Goal: Task Accomplishment & Management: Manage account settings

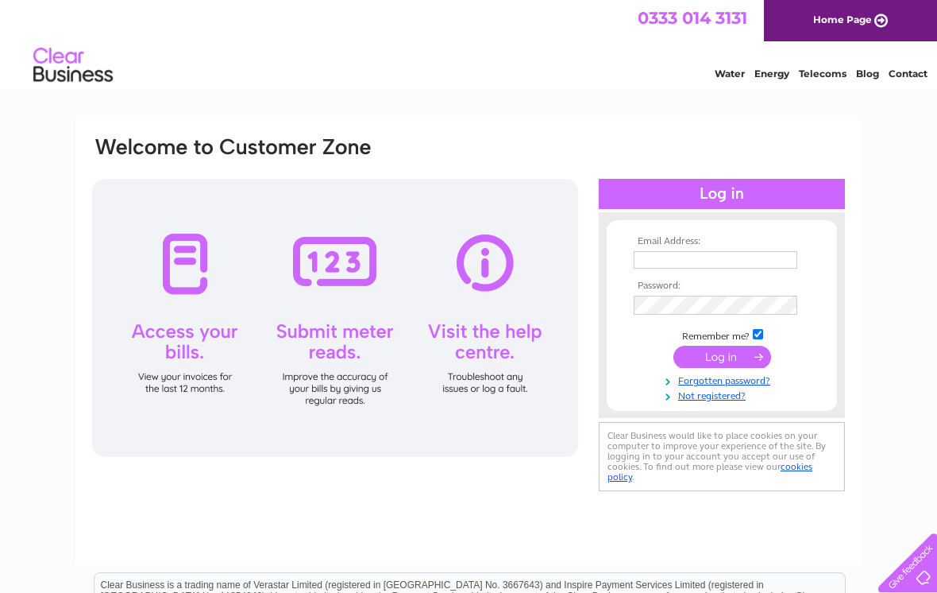
click at [713, 195] on div at bounding box center [722, 194] width 246 height 30
click at [694, 251] on input "text" at bounding box center [716, 259] width 164 height 17
type input "[EMAIL_ADDRESS][DOMAIN_NAME]"
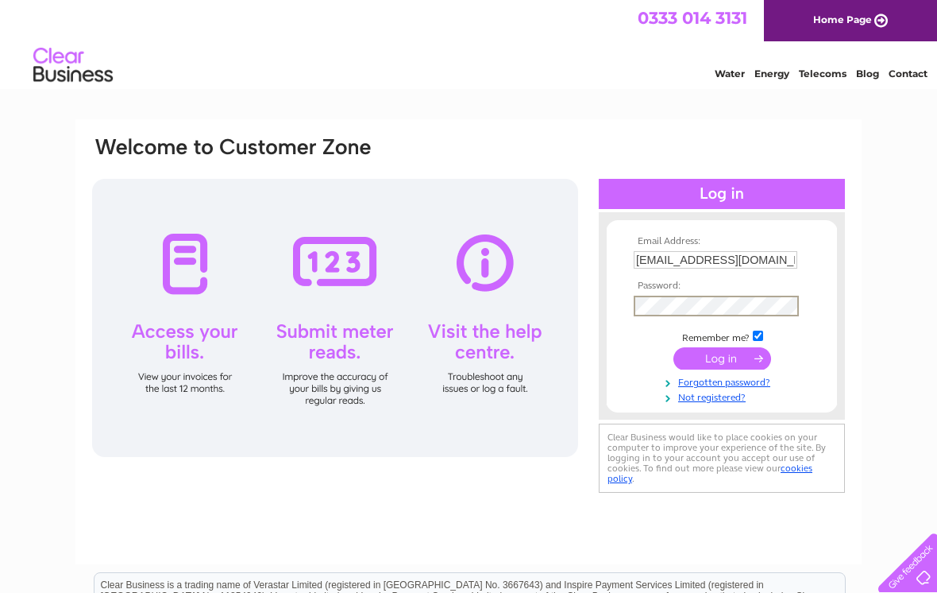
click at [728, 362] on input "submit" at bounding box center [723, 358] width 98 height 22
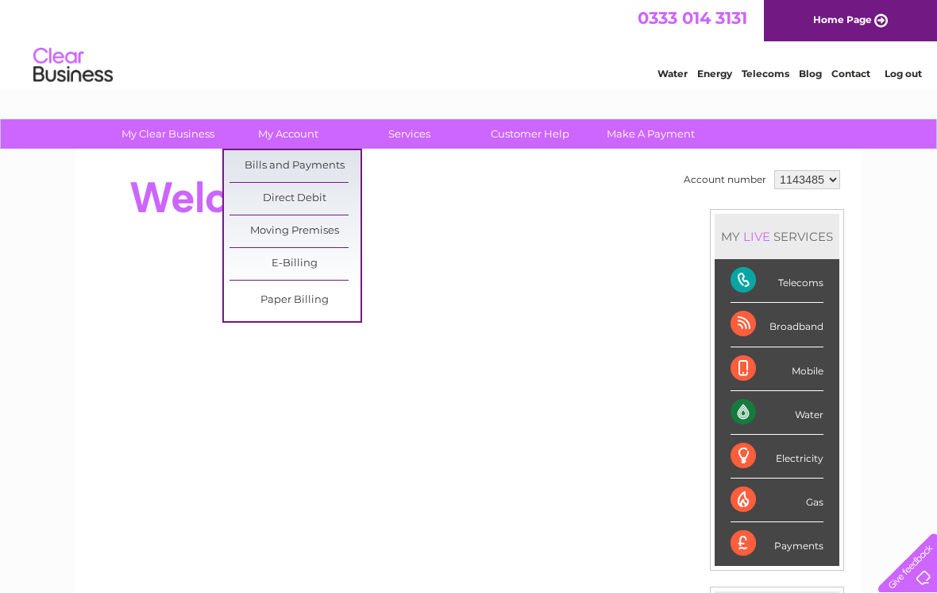
click at [316, 168] on link "Bills and Payments" at bounding box center [295, 166] width 131 height 32
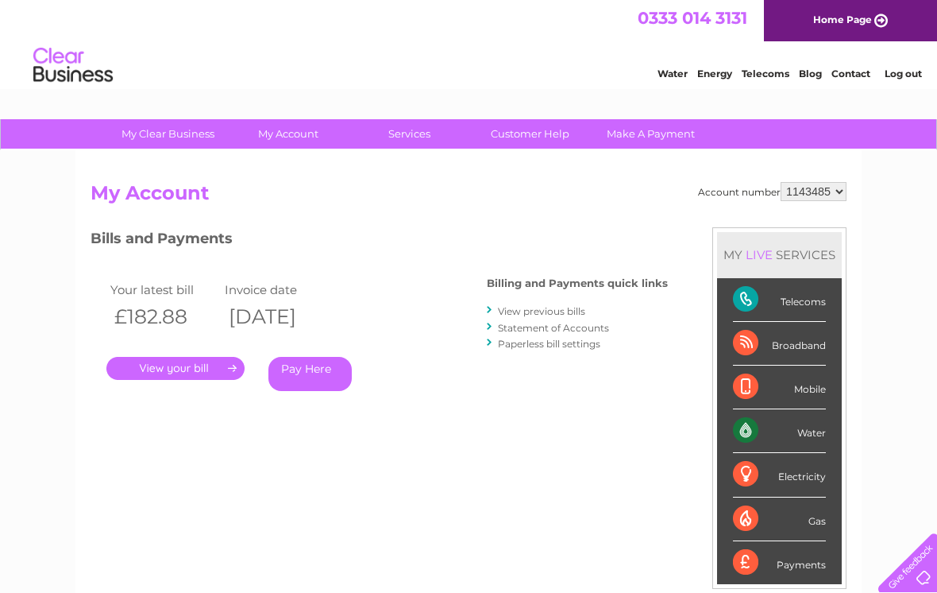
click at [162, 374] on link "." at bounding box center [175, 368] width 138 height 23
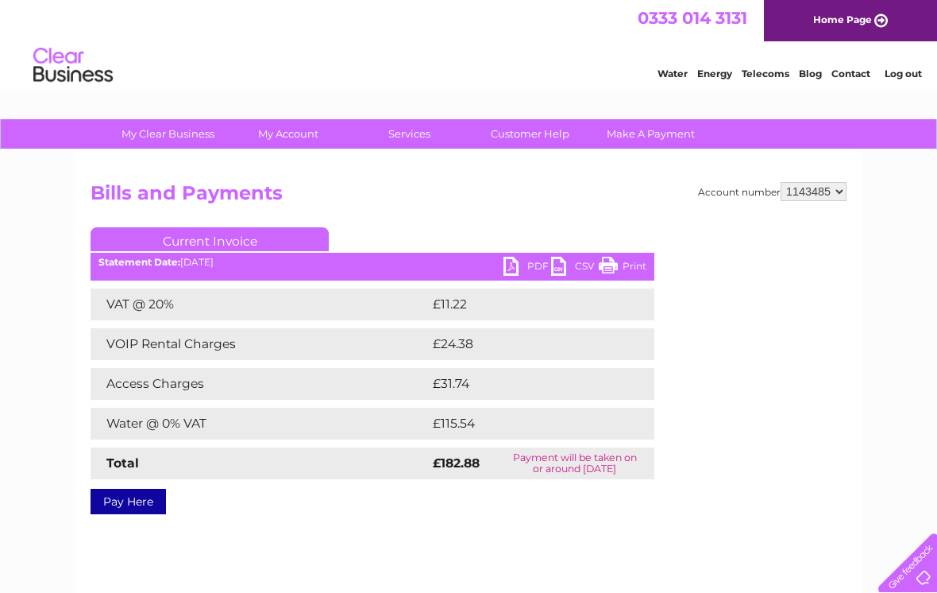
click at [509, 265] on link "PDF" at bounding box center [528, 268] width 48 height 23
